Goal: Check status: Check status

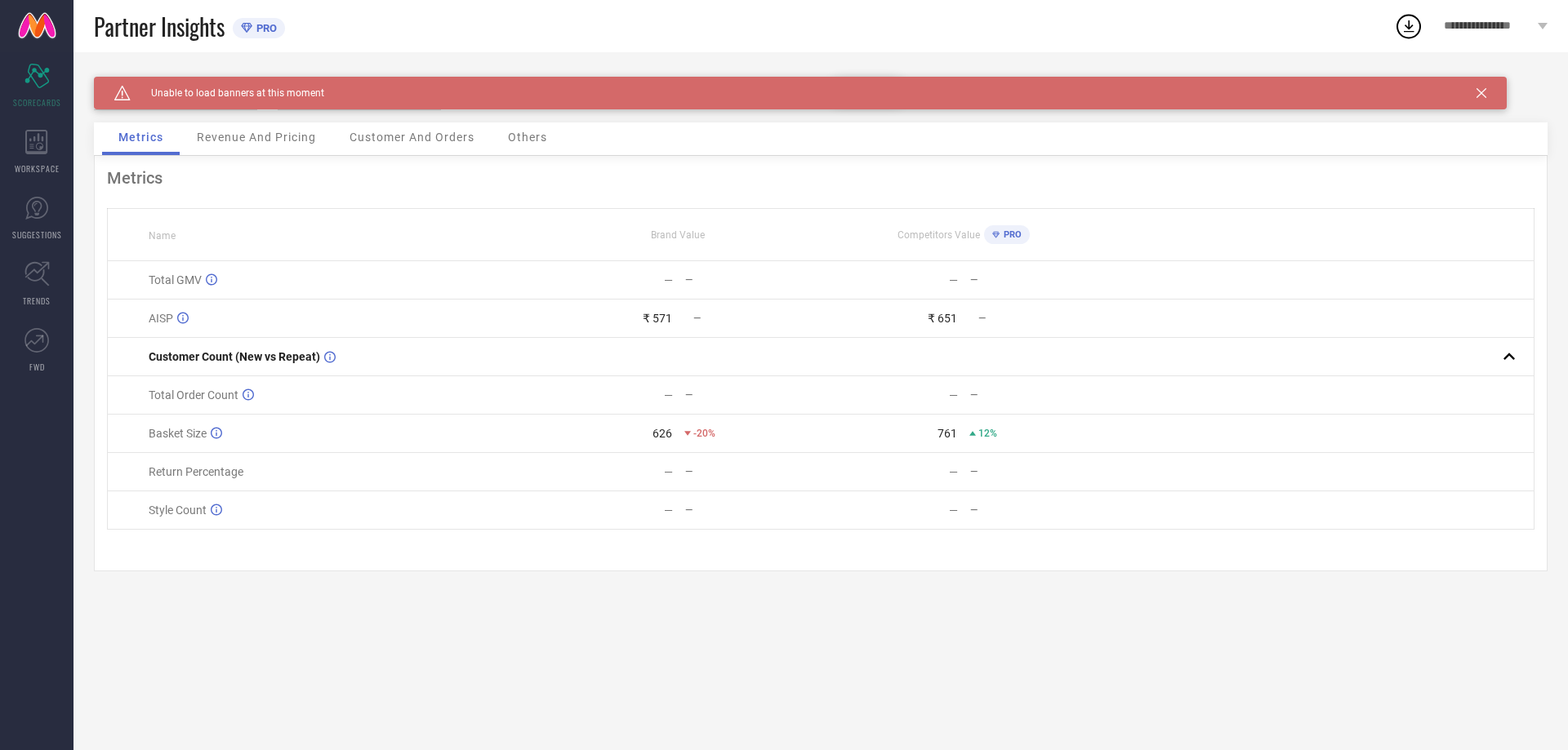
click at [232, 147] on div "Revenue And Pricing" at bounding box center [257, 138] width 152 height 33
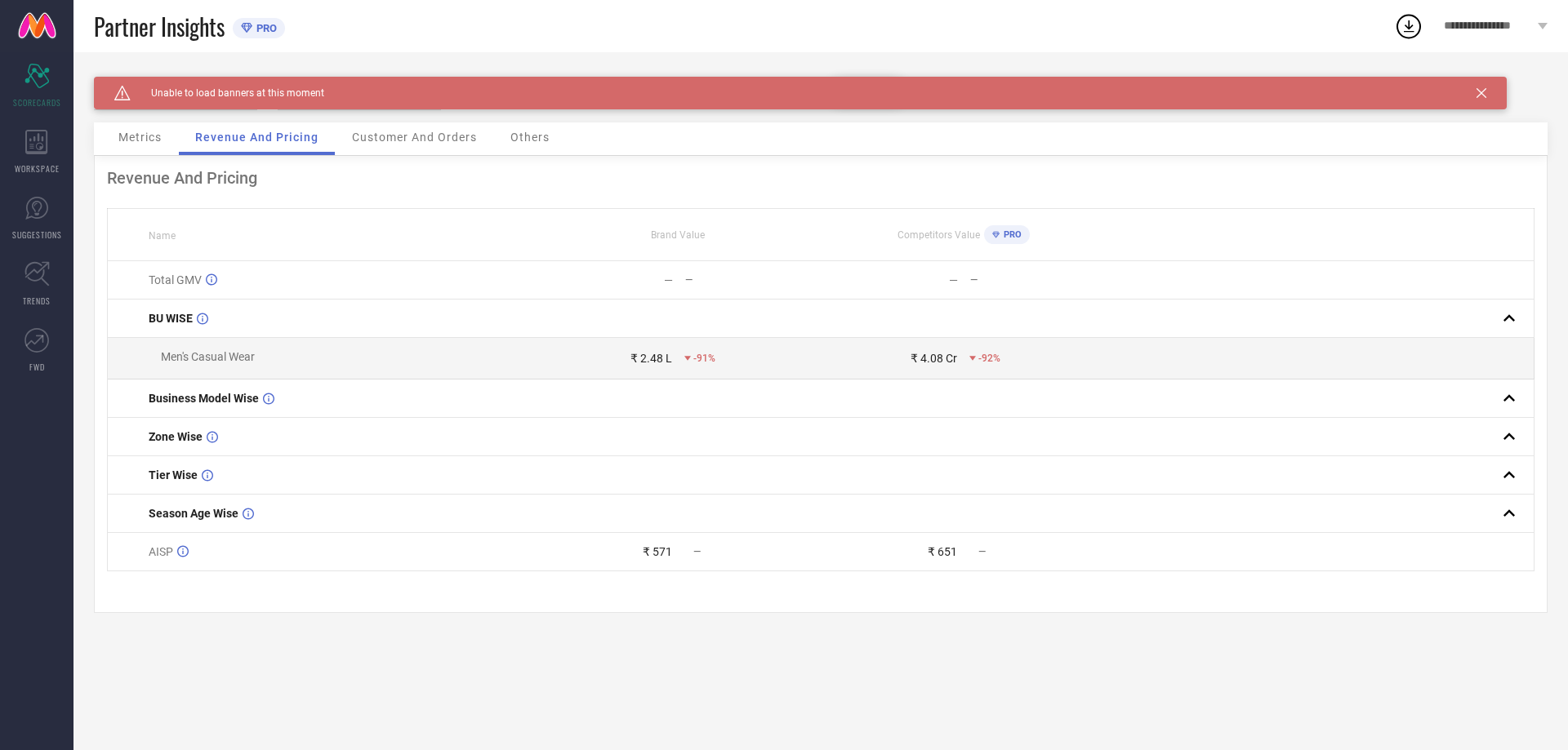
click at [1479, 88] on icon at bounding box center [1481, 93] width 10 height 10
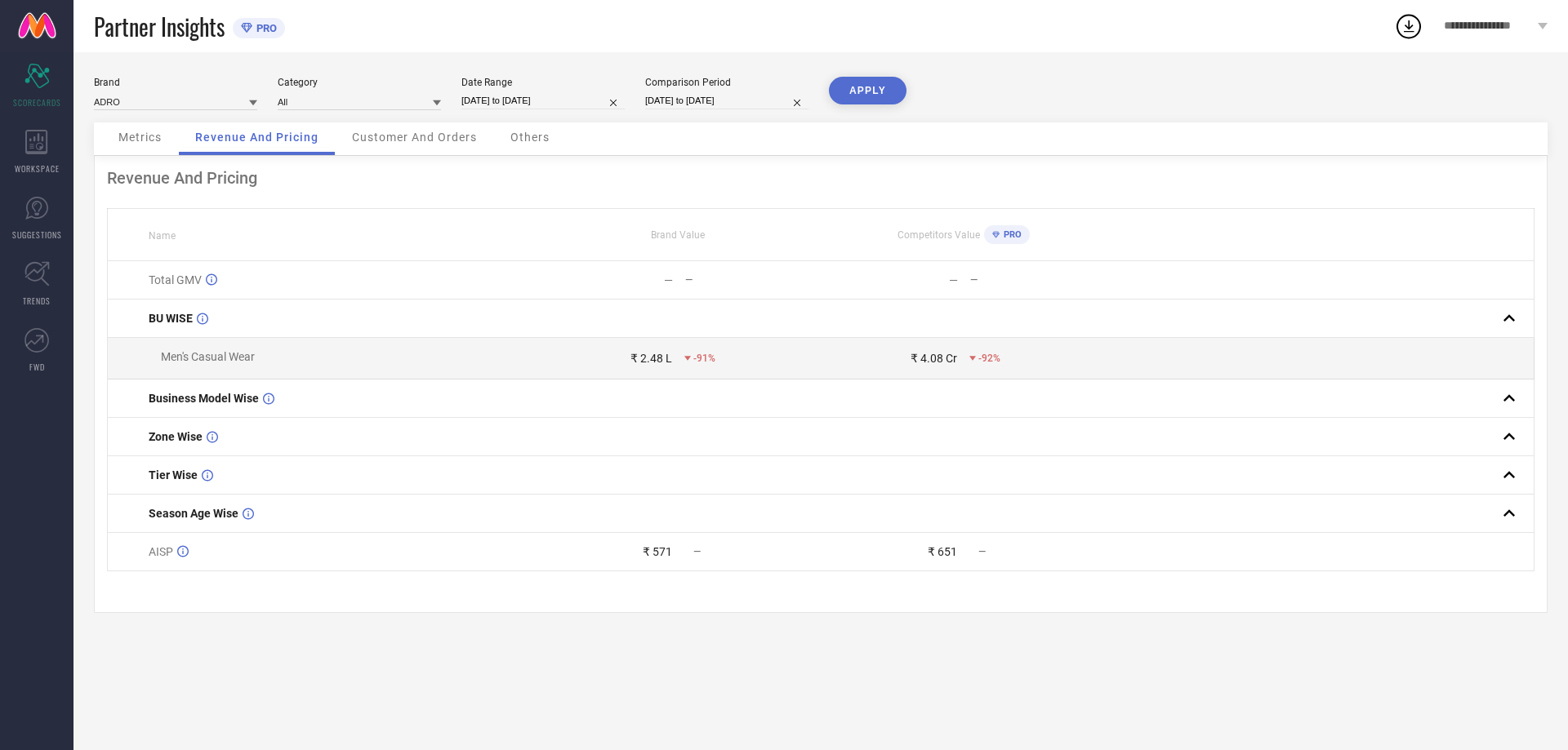
click at [522, 102] on input "[DATE] to [DATE]" at bounding box center [543, 100] width 163 height 17
select select "9"
select select "2025"
select select "10"
select select "2025"
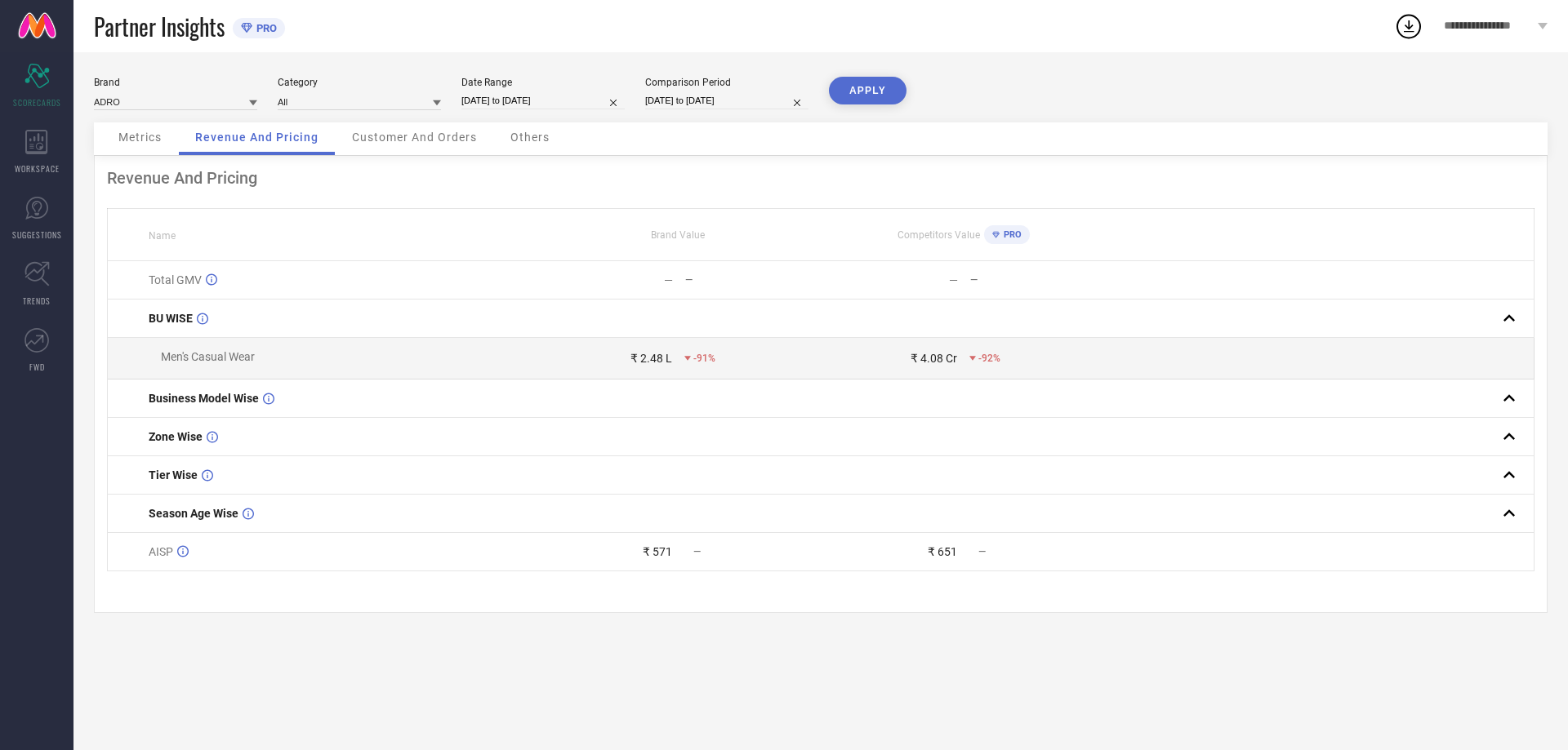
click at [591, 58] on div "Brand ADRO Category All Date Range [DATE] to [DATE] Comparison Period [DATE] to…" at bounding box center [820, 401] width 1494 height 698
